Goal: Find contact information: Find contact information

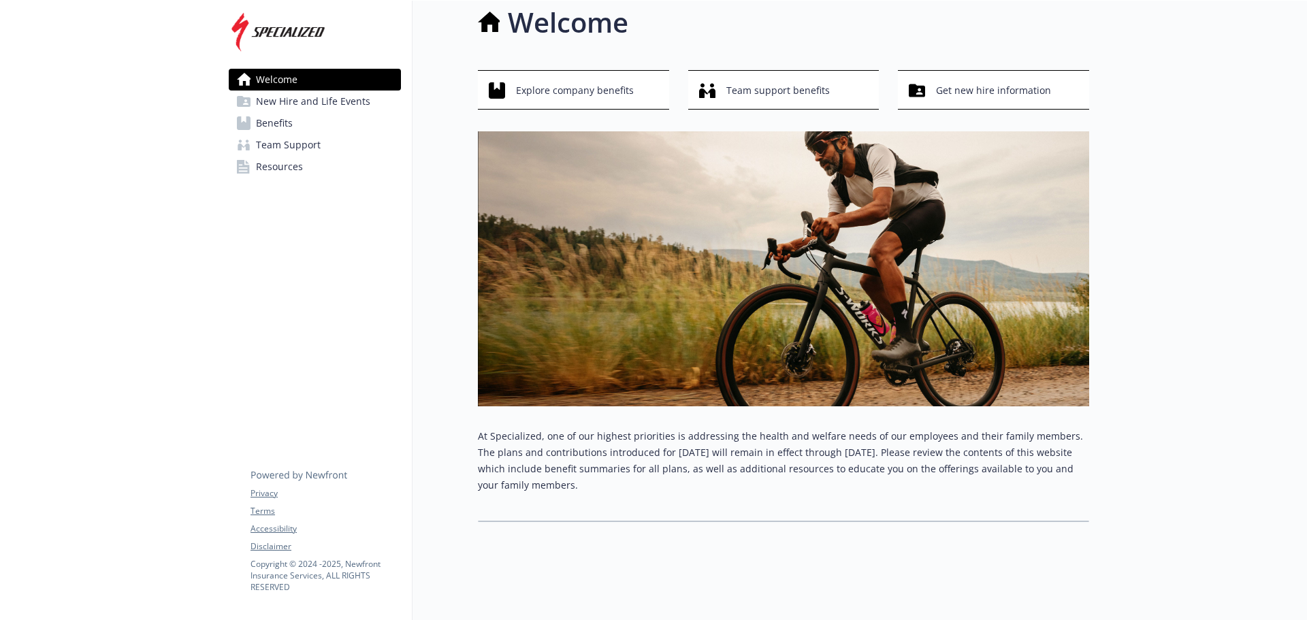
scroll to position [25, 0]
click at [268, 121] on span "Benefits" at bounding box center [274, 123] width 37 height 22
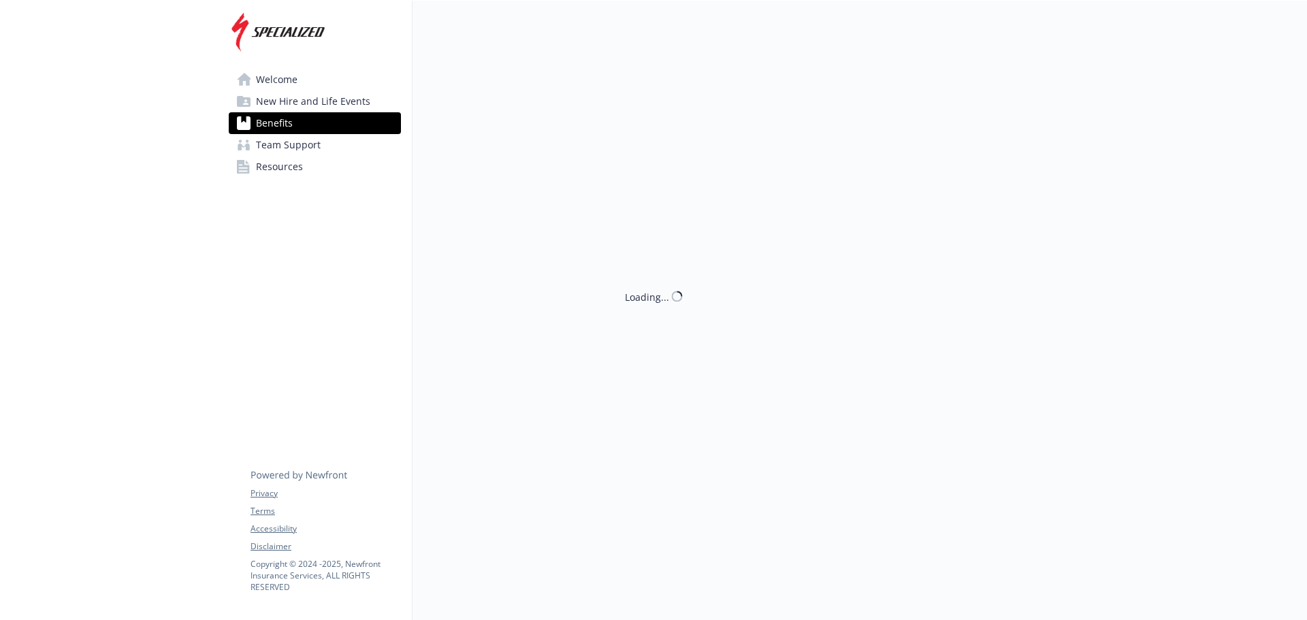
scroll to position [25, 0]
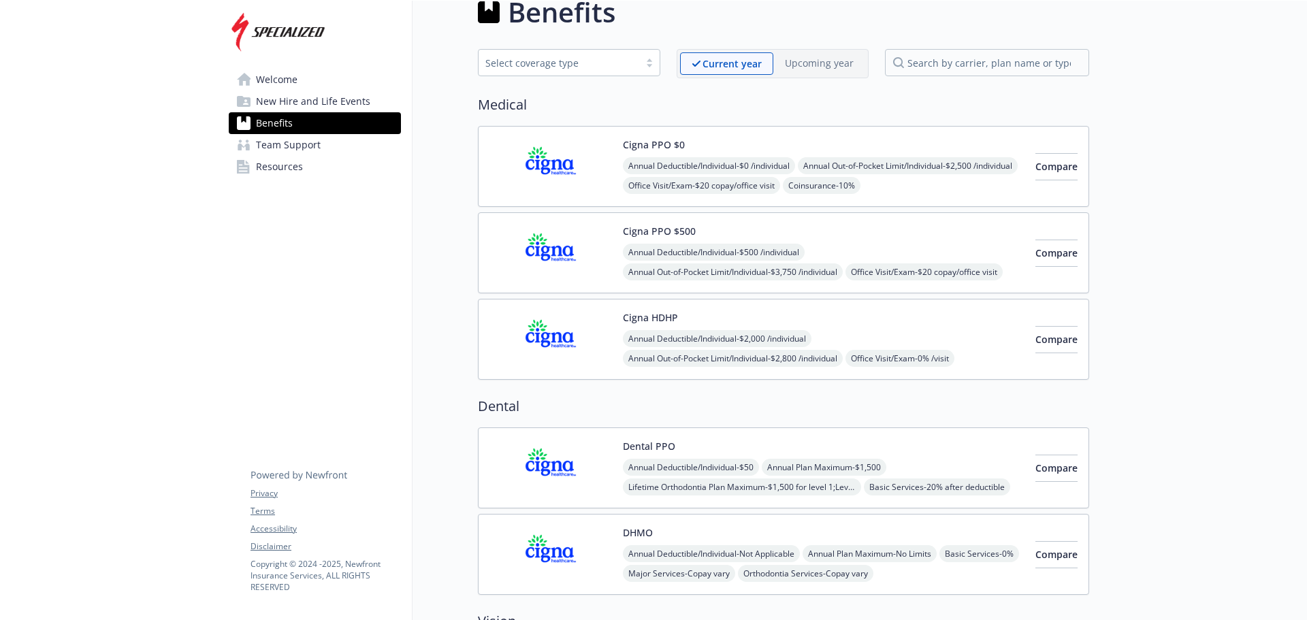
click at [272, 168] on span "Resources" at bounding box center [279, 167] width 47 height 22
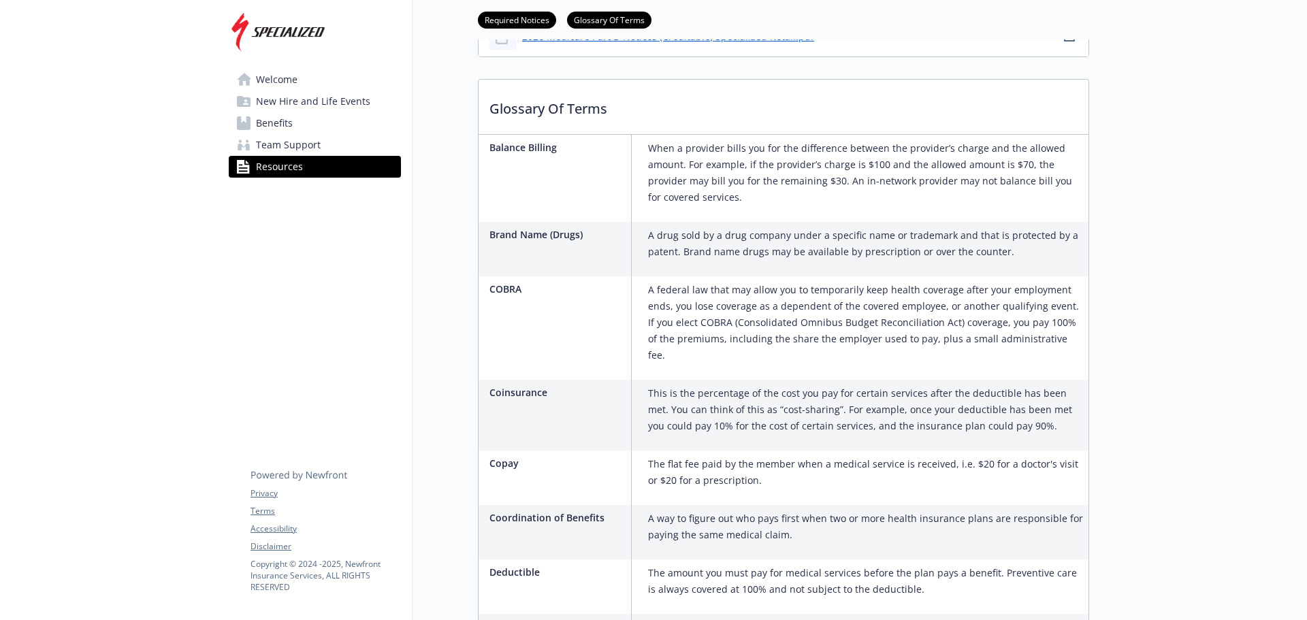
click at [292, 146] on span "Team Support" at bounding box center [288, 145] width 65 height 22
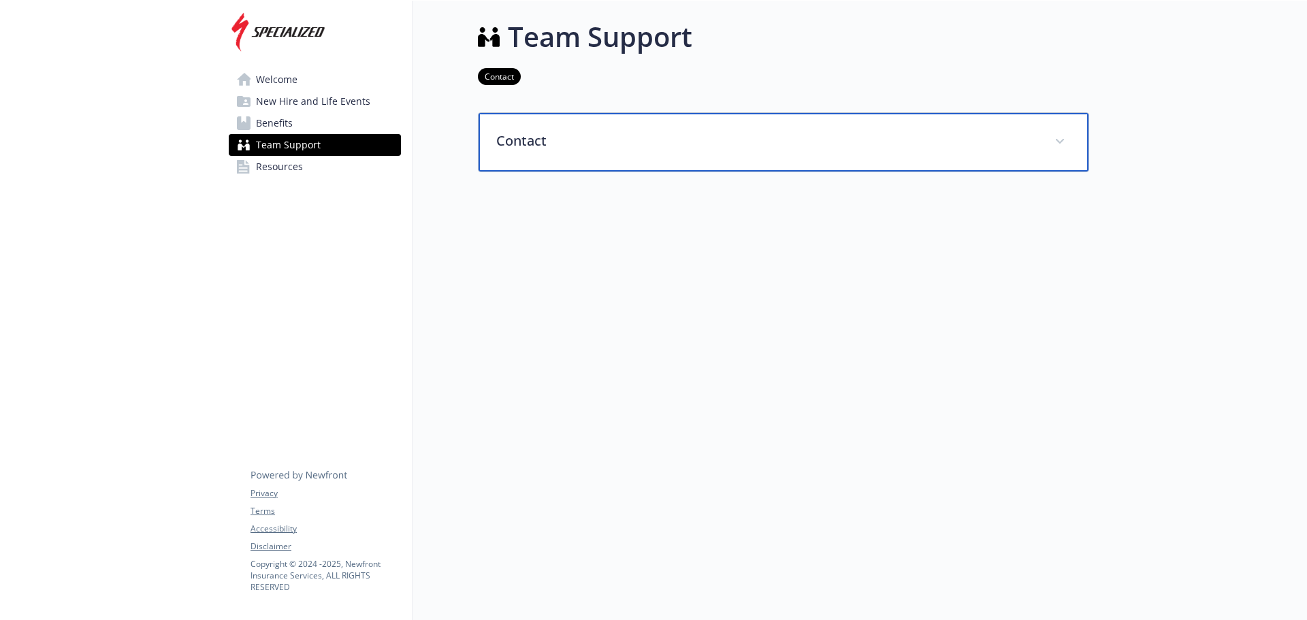
click at [533, 131] on p "Contact" at bounding box center [767, 141] width 542 height 20
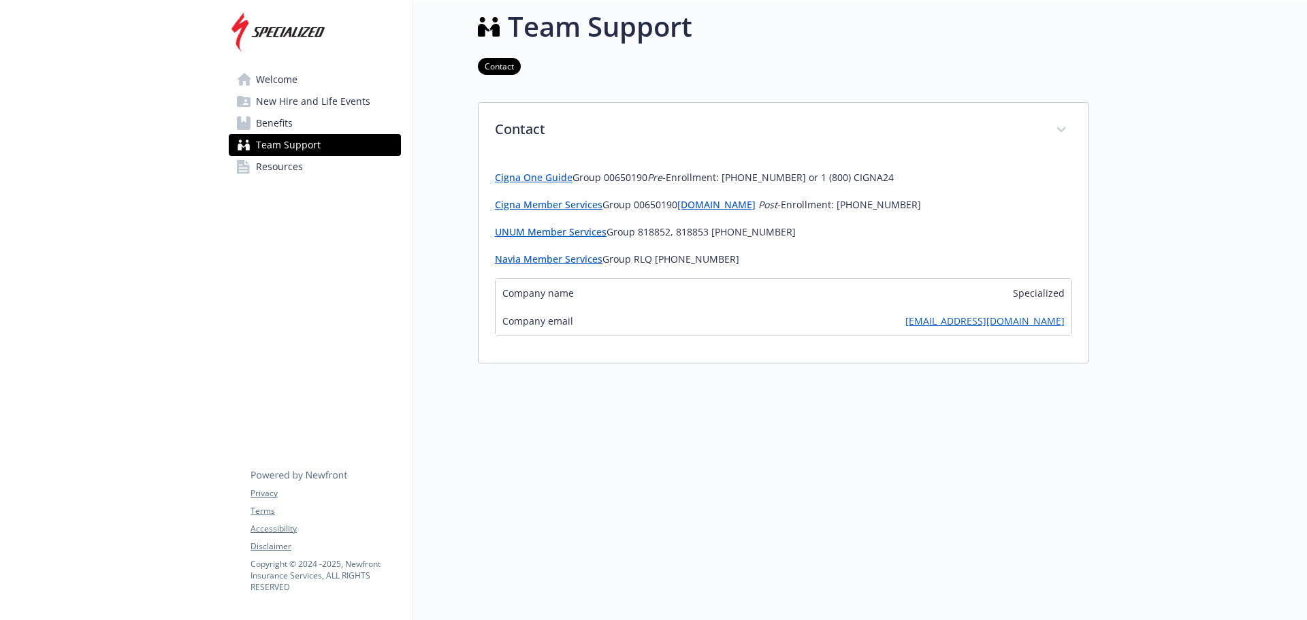
drag, startPoint x: 500, startPoint y: 165, endPoint x: 749, endPoint y: 263, distance: 266.9
click at [749, 263] on div "Cigna One Guide Group 00650190 Pre -Enrollment: [PHONE_NUMBER] or 1 (800) CIGNA…" at bounding box center [783, 253] width 577 height 188
click at [754, 263] on p "Navia Member Services Group RLQ [PHONE_NUMBER]" at bounding box center [783, 259] width 577 height 16
drag, startPoint x: 758, startPoint y: 263, endPoint x: 496, endPoint y: 183, distance: 274.8
click at [496, 183] on div "Cigna One Guide Group 00650190 Pre -Enrollment: [PHONE_NUMBER] or 1 (800) CIGNA…" at bounding box center [783, 219] width 577 height 98
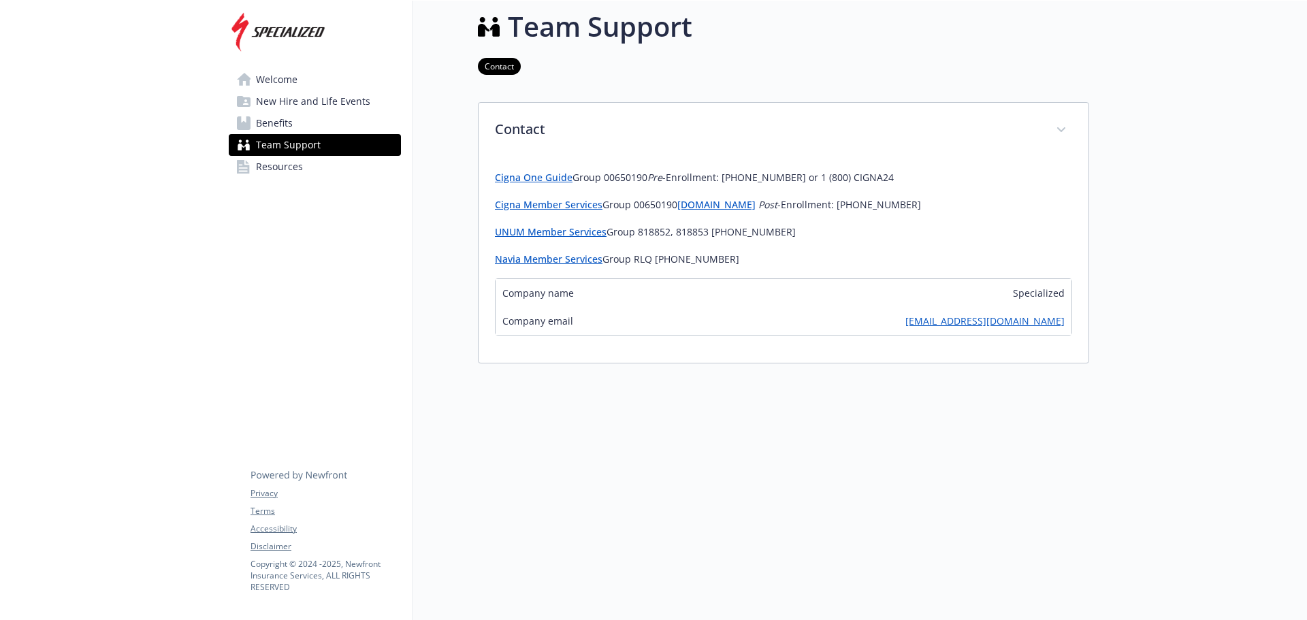
click at [939, 268] on p "Navia Member Services Group RLQ [PHONE_NUMBER]" at bounding box center [783, 259] width 577 height 16
drag, startPoint x: 920, startPoint y: 183, endPoint x: 489, endPoint y: 170, distance: 431.1
click at [489, 170] on div "Cigna One Guide Group 00650190 Pre -Enrollment: [PHONE_NUMBER] or 1 (800) CIGNA…" at bounding box center [784, 261] width 610 height 204
copy p "Cigna One Guide Group 00650190 Pre -Enrollment: [PHONE_NUMBER] or 1 (800) CIGNA…"
click at [896, 181] on p "Cigna One Guide Group 00650190 Pre -Enrollment: [PHONE_NUMBER] or 1 (800) CIGNA…" at bounding box center [783, 178] width 577 height 16
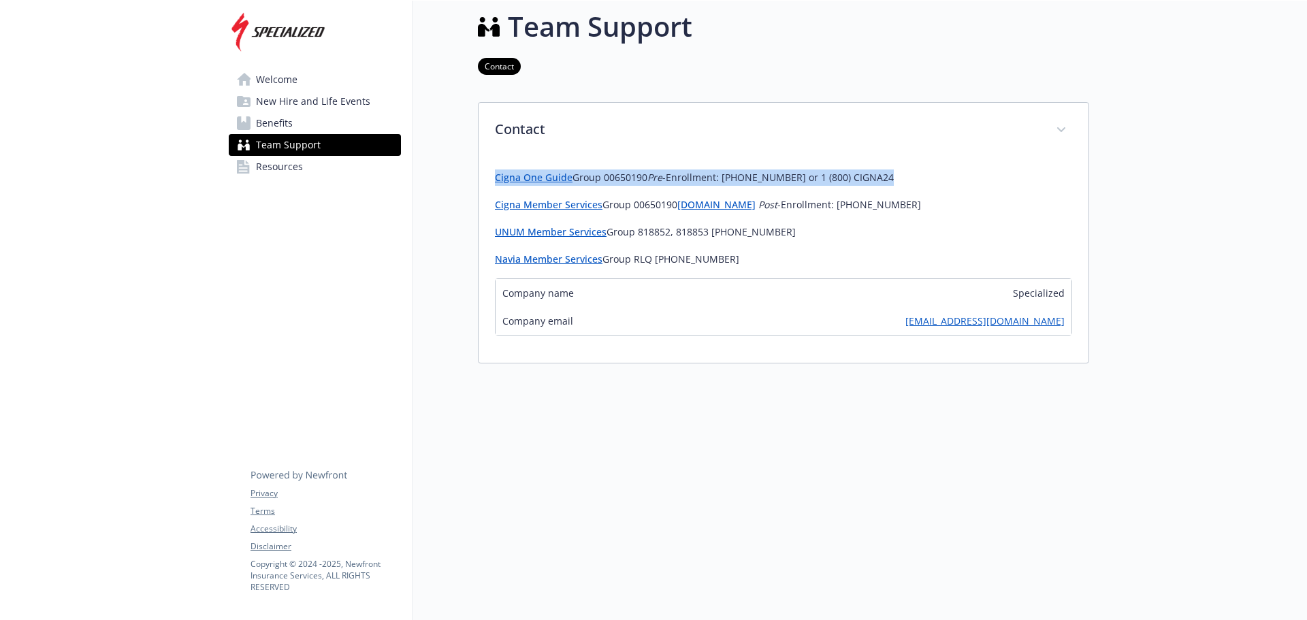
drag, startPoint x: 886, startPoint y: 180, endPoint x: 476, endPoint y: 180, distance: 409.8
click at [476, 180] on div "Team Support Contact Contact Cigna One Guide Group 00650190 Pre -Enrollment: [P…" at bounding box center [751, 270] width 677 height 560
copy p "Cigna One Guide Group 00650190 Pre -Enrollment: [PHONE_NUMBER] or 1 (800) CIGNA…"
click at [568, 204] on link "Cigna Member Services" at bounding box center [549, 204] width 108 height 13
drag, startPoint x: 971, startPoint y: 302, endPoint x: 1016, endPoint y: 281, distance: 49.6
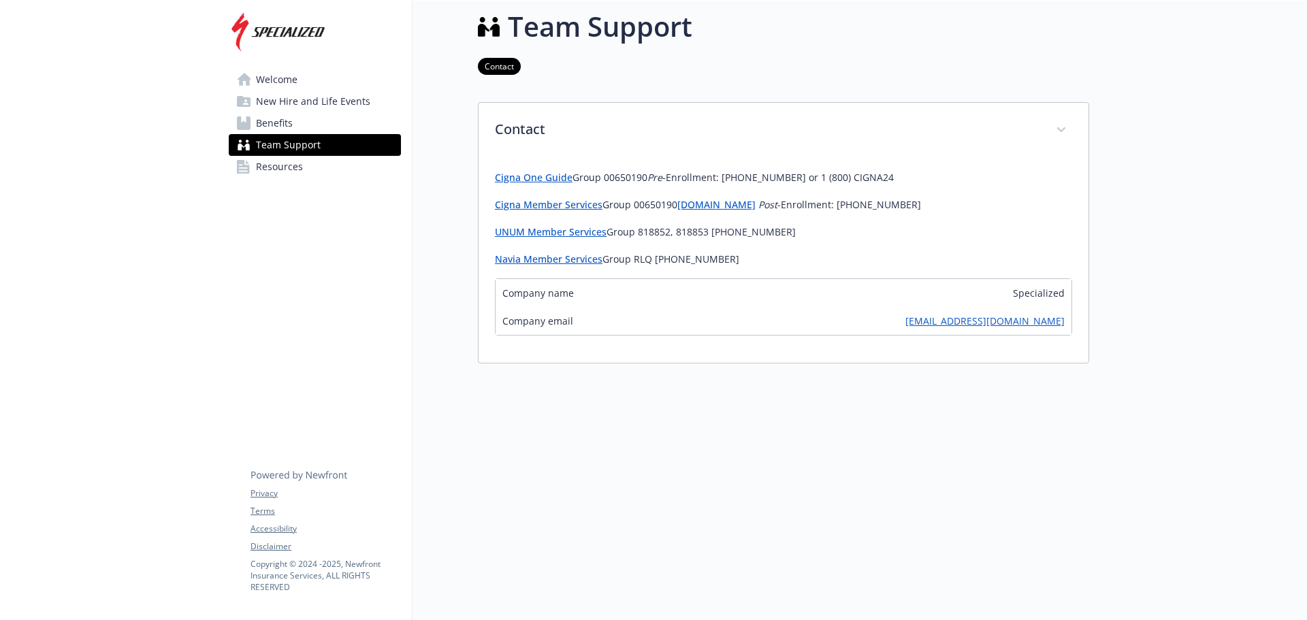
click at [1016, 281] on div "Company name Specialized" at bounding box center [784, 293] width 576 height 28
click at [953, 302] on div "Company name Specialized" at bounding box center [784, 293] width 576 height 28
drag, startPoint x: 943, startPoint y: 310, endPoint x: 1057, endPoint y: 328, distance: 115.8
click at [1057, 328] on div "Company email [EMAIL_ADDRESS][DOMAIN_NAME]" at bounding box center [784, 321] width 576 height 28
drag, startPoint x: 1070, startPoint y: 325, endPoint x: 920, endPoint y: 326, distance: 149.8
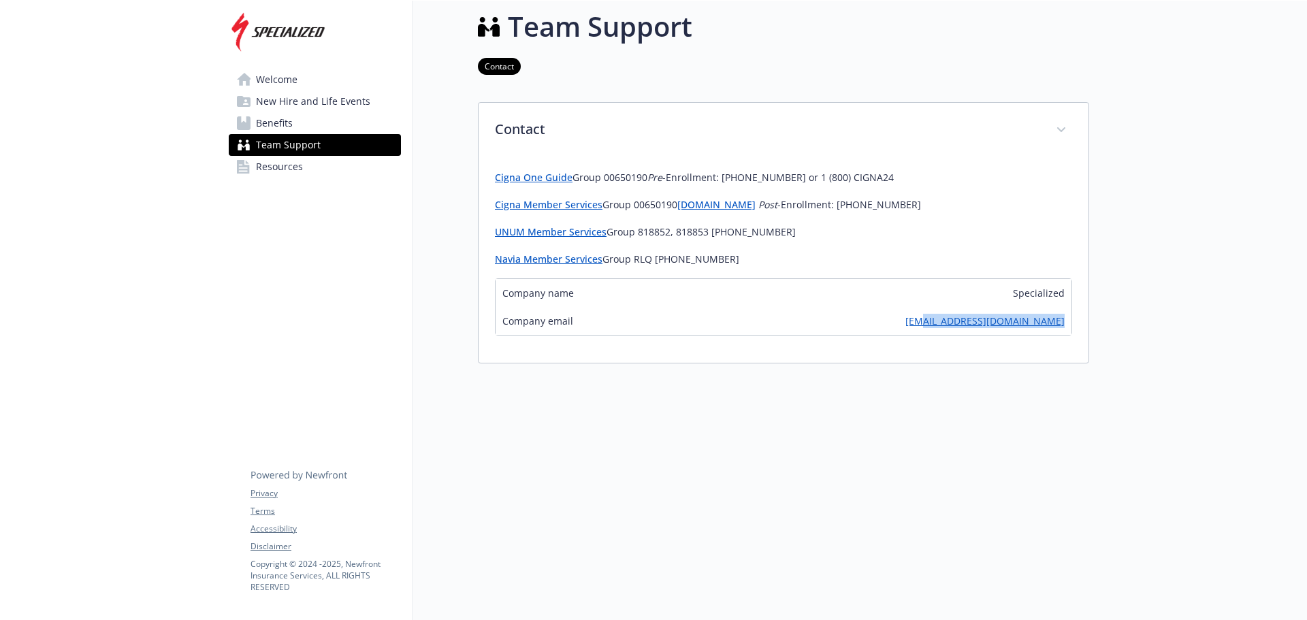
click at [920, 326] on div "Company email [EMAIL_ADDRESS][DOMAIN_NAME]" at bounding box center [784, 321] width 576 height 28
click at [932, 306] on div "Company name Specialized" at bounding box center [784, 293] width 576 height 28
drag, startPoint x: 944, startPoint y: 312, endPoint x: 1095, endPoint y: 323, distance: 150.9
click at [1095, 323] on div "Skip to main content Welcome New Hire and Life Events Benefits Team Support Res…" at bounding box center [653, 311] width 1307 height 642
click at [1191, 351] on div at bounding box center [1198, 311] width 218 height 642
